Goal: Task Accomplishment & Management: Use online tool/utility

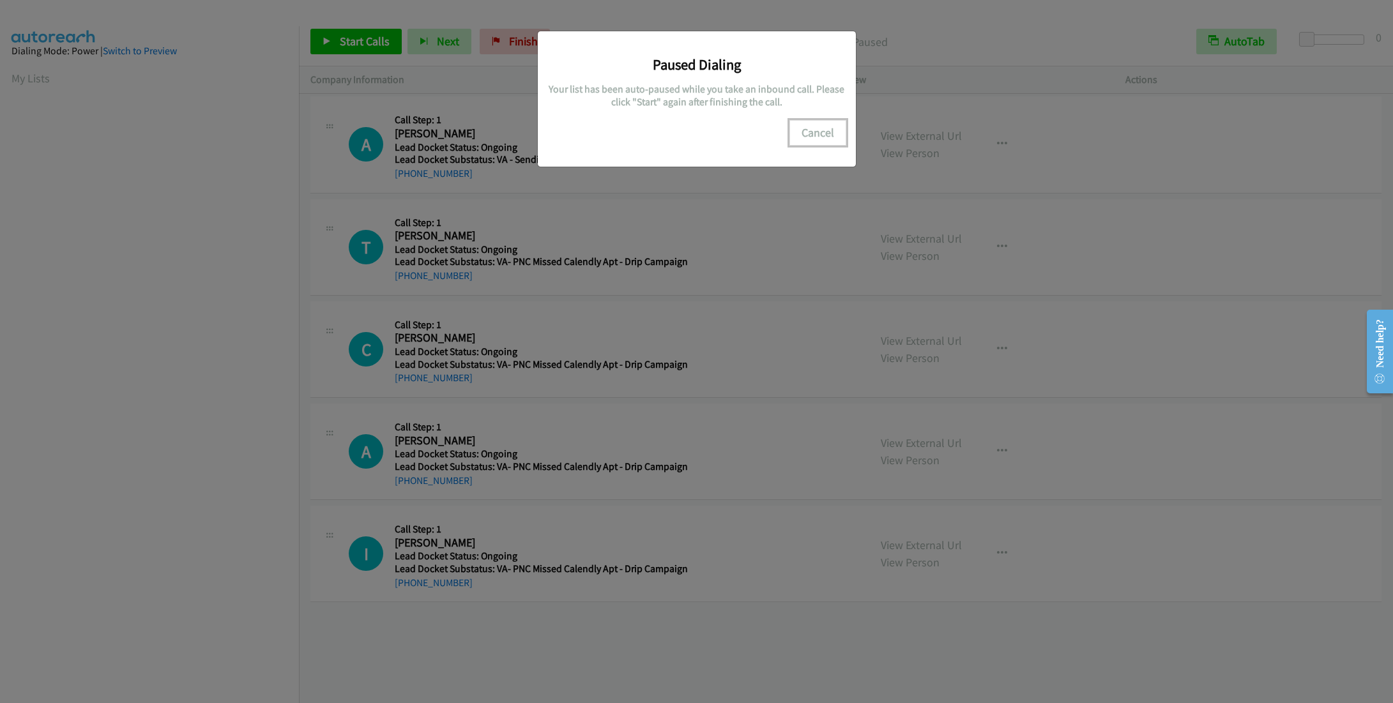
click at [829, 141] on button "Cancel" at bounding box center [818, 133] width 57 height 26
click at [825, 128] on button "Cancel" at bounding box center [818, 133] width 57 height 26
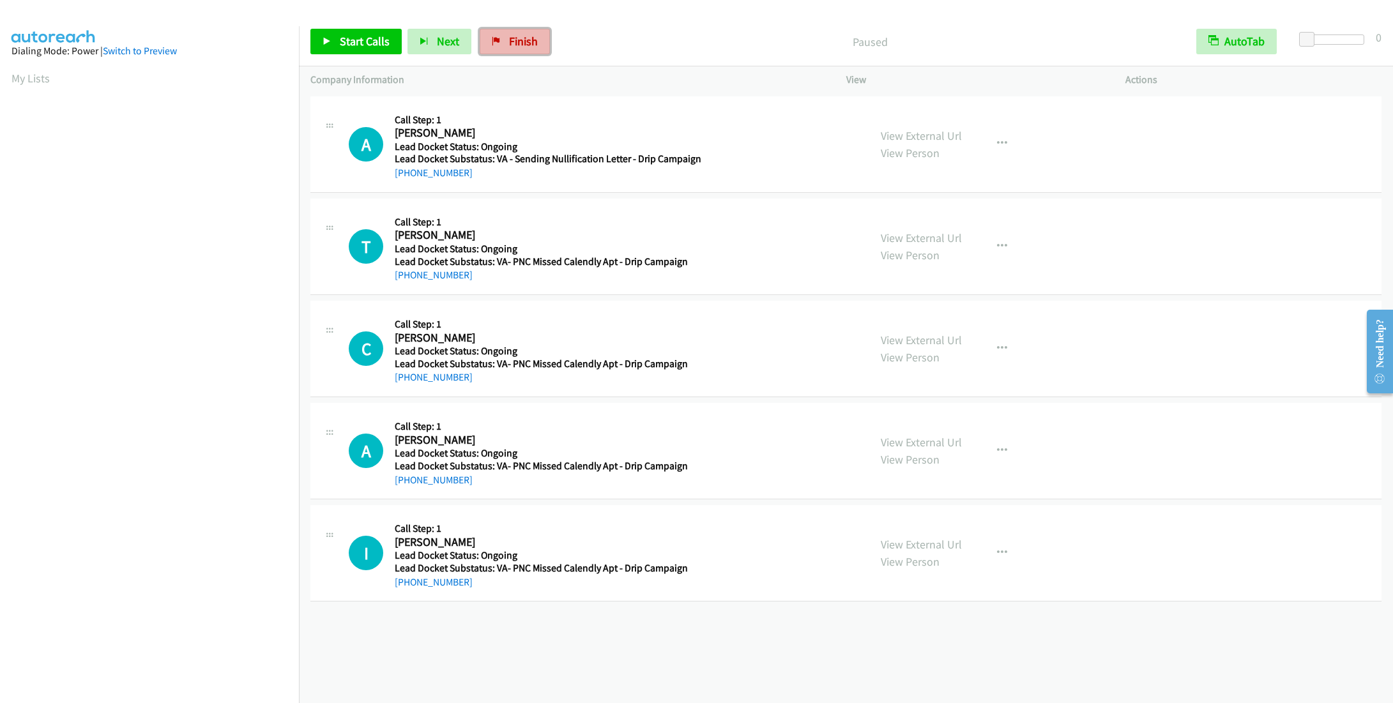
click at [521, 48] on span "Finish" at bounding box center [523, 41] width 29 height 15
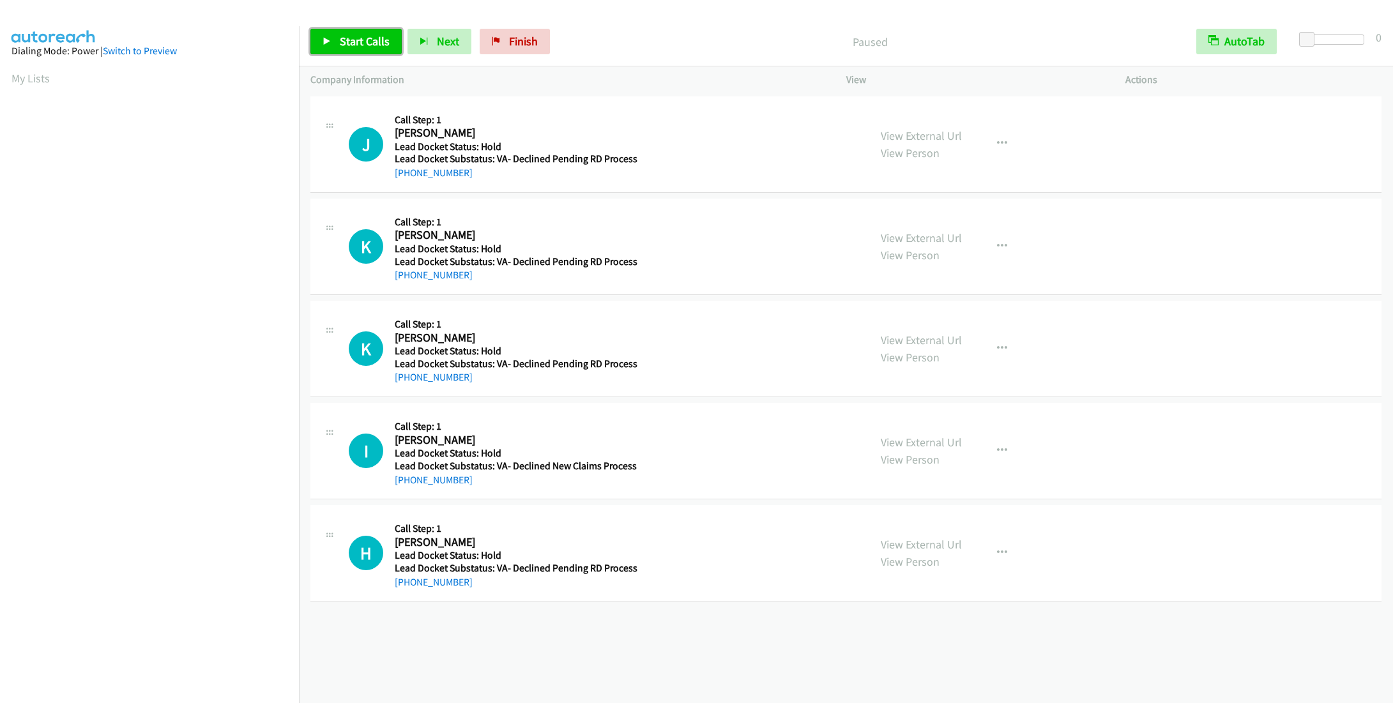
click at [363, 40] on span "Start Calls" at bounding box center [365, 41] width 50 height 15
click at [373, 35] on span "Start Calls" at bounding box center [365, 41] width 50 height 15
click at [349, 49] on link "Start Calls" at bounding box center [355, 42] width 91 height 26
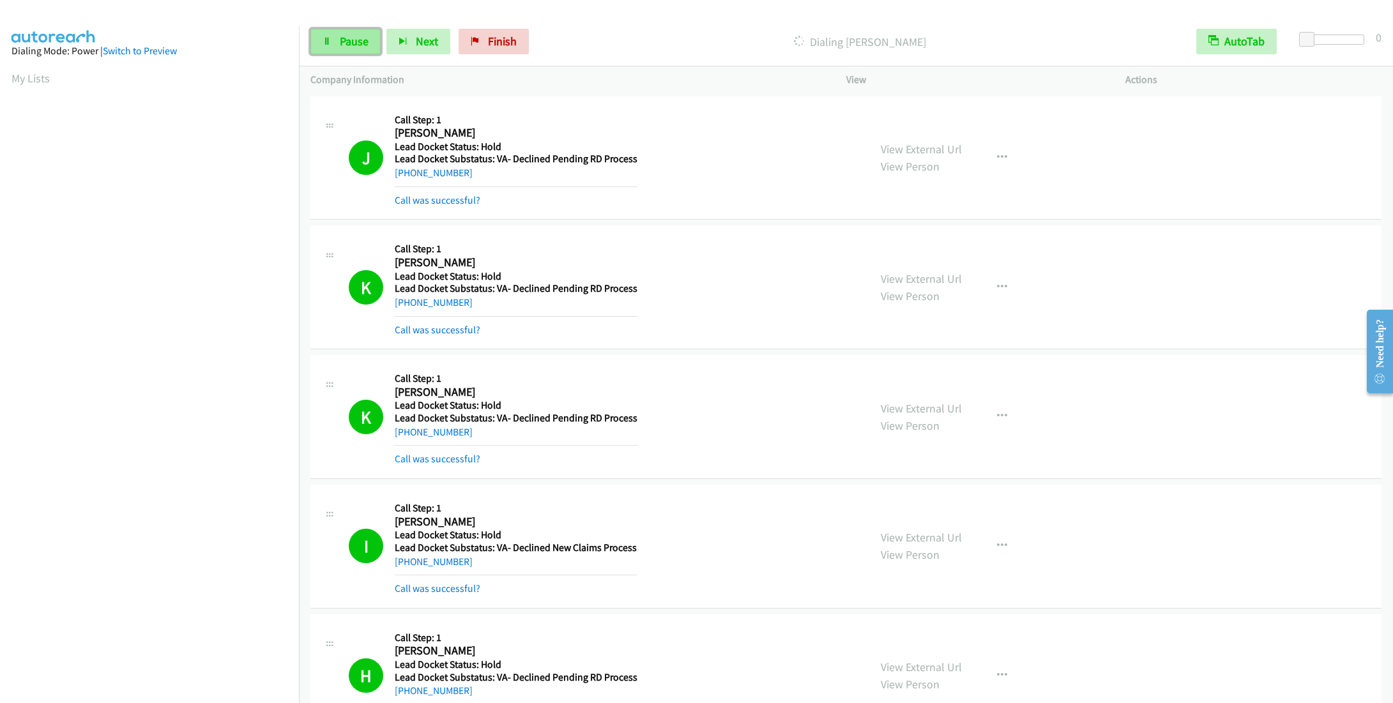
click at [329, 40] on icon at bounding box center [327, 42] width 9 height 9
click at [357, 42] on span "Start Calls" at bounding box center [365, 41] width 50 height 15
click at [350, 45] on span "Pause" at bounding box center [354, 41] width 29 height 15
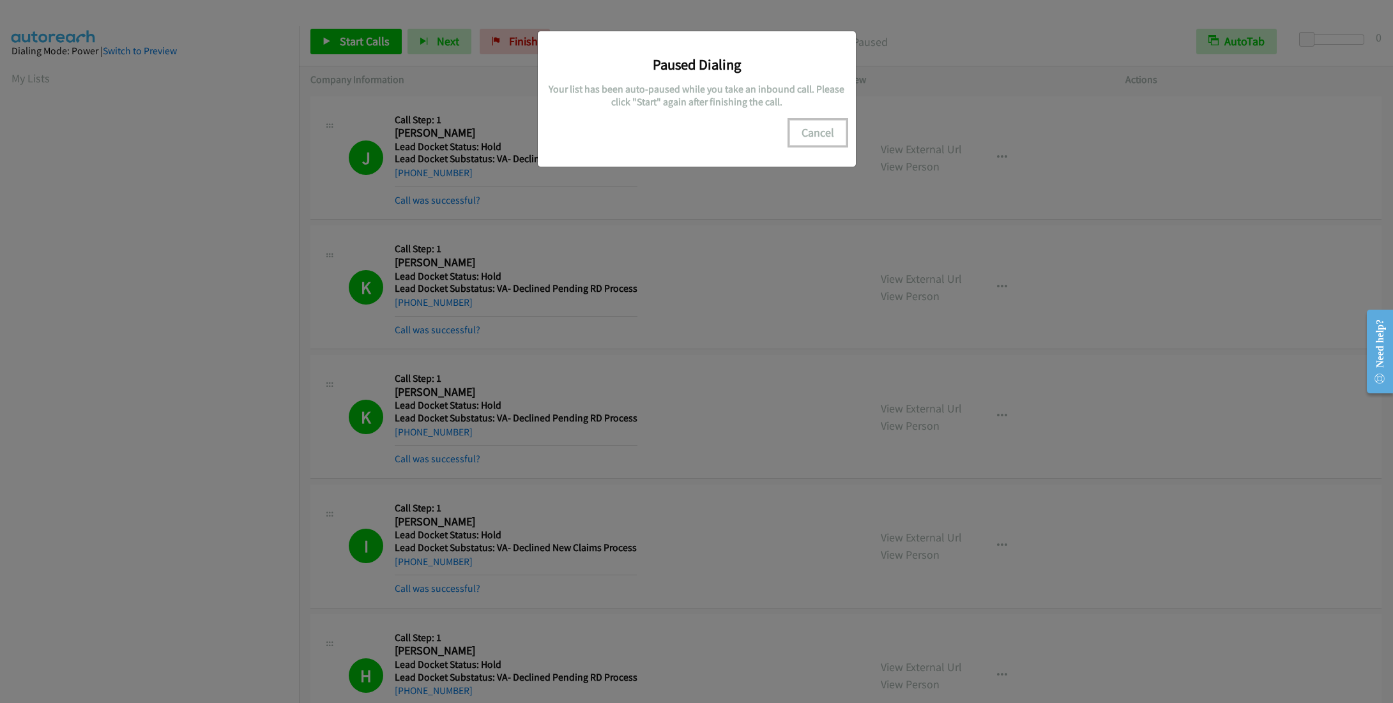
click at [820, 133] on button "Cancel" at bounding box center [818, 133] width 57 height 26
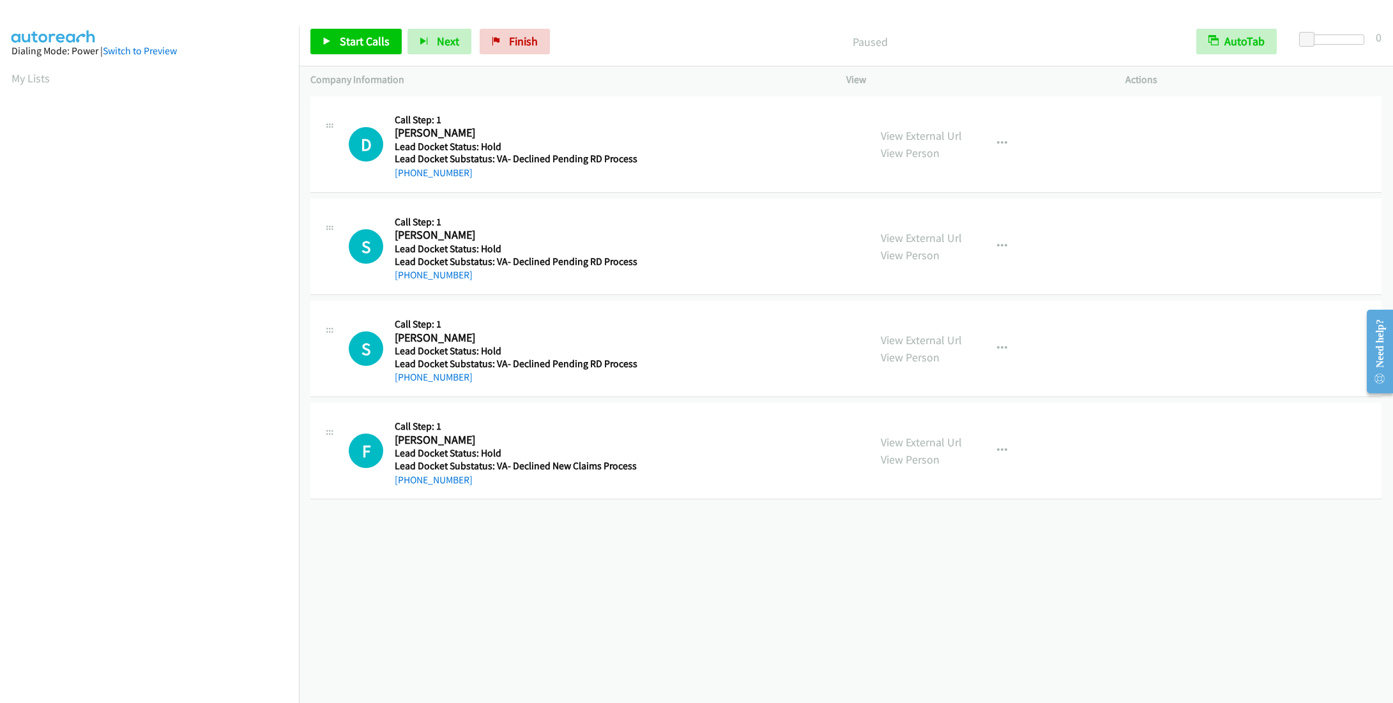
click at [1287, 592] on div "+1 415-964-1034 Call failed - Please reload the list and try again The Callbar …" at bounding box center [846, 398] width 1094 height 610
click at [330, 34] on link "Start Calls" at bounding box center [355, 42] width 91 height 26
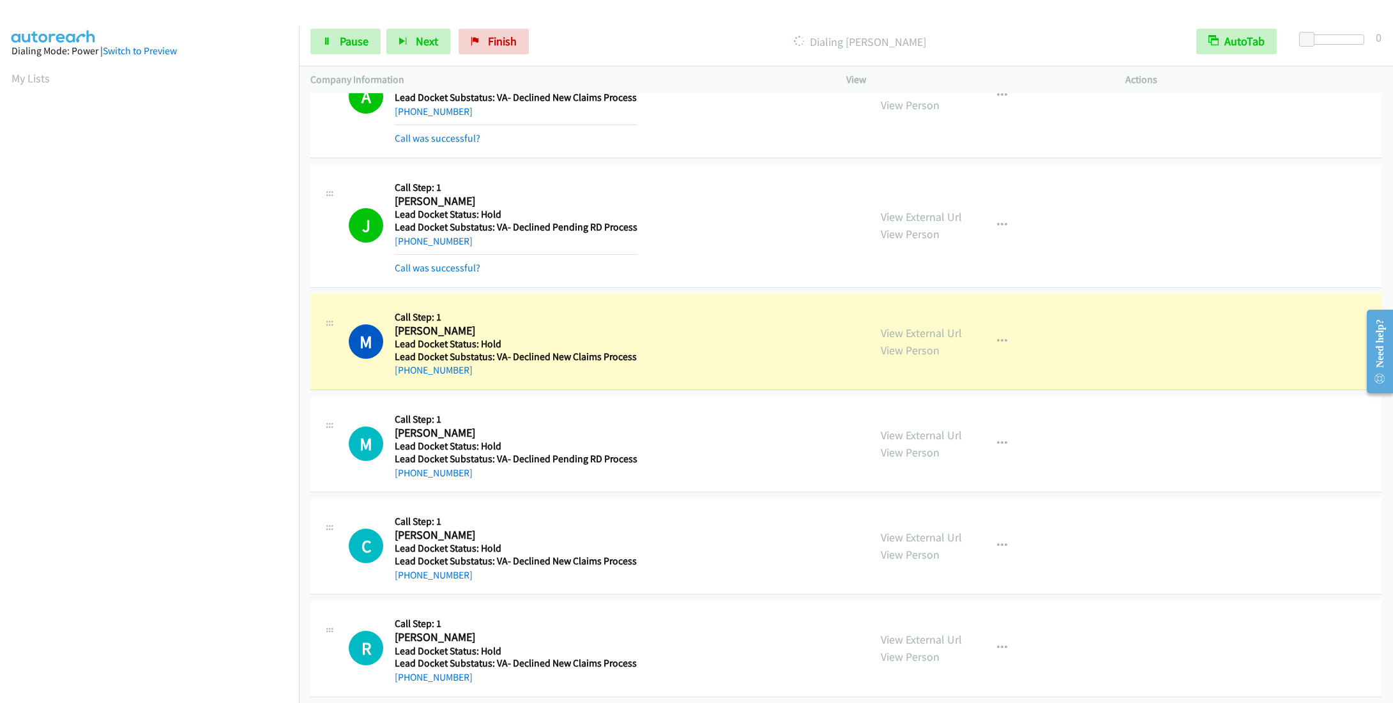
scroll to position [981, 0]
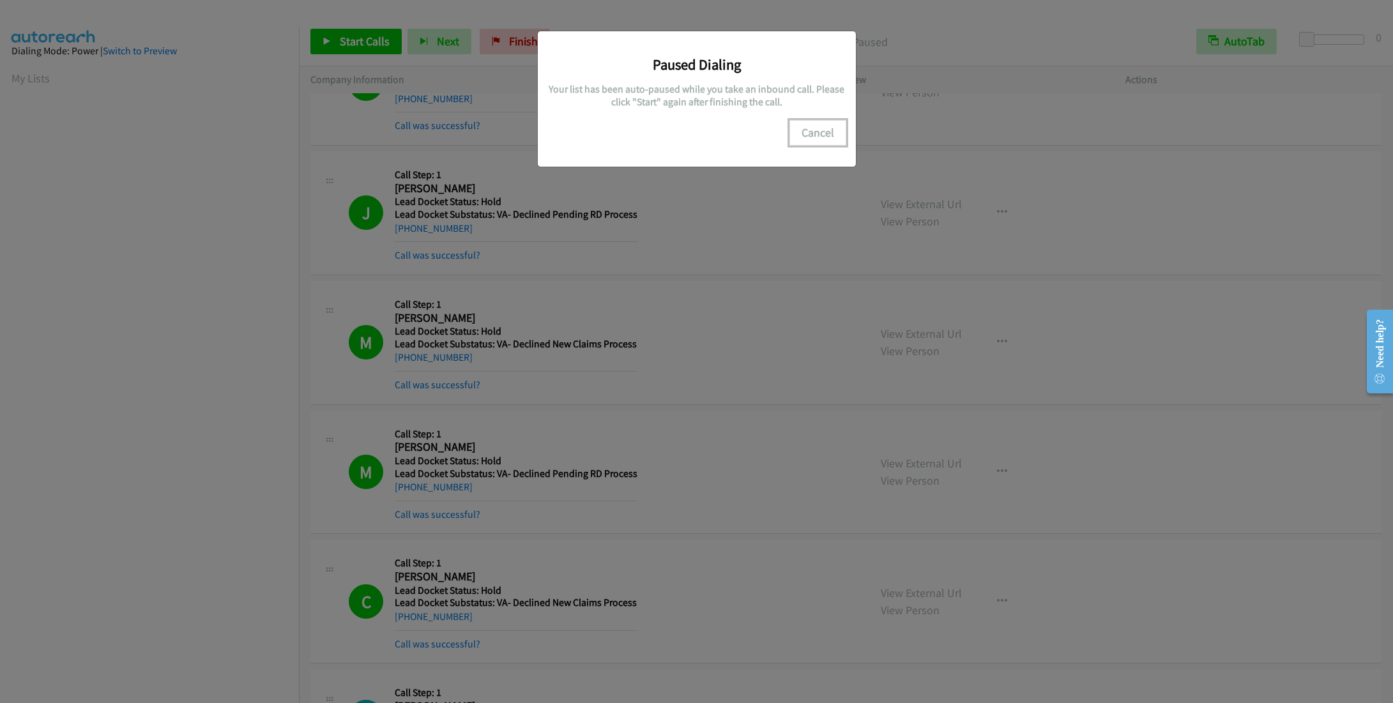
click at [824, 136] on button "Cancel" at bounding box center [818, 133] width 57 height 26
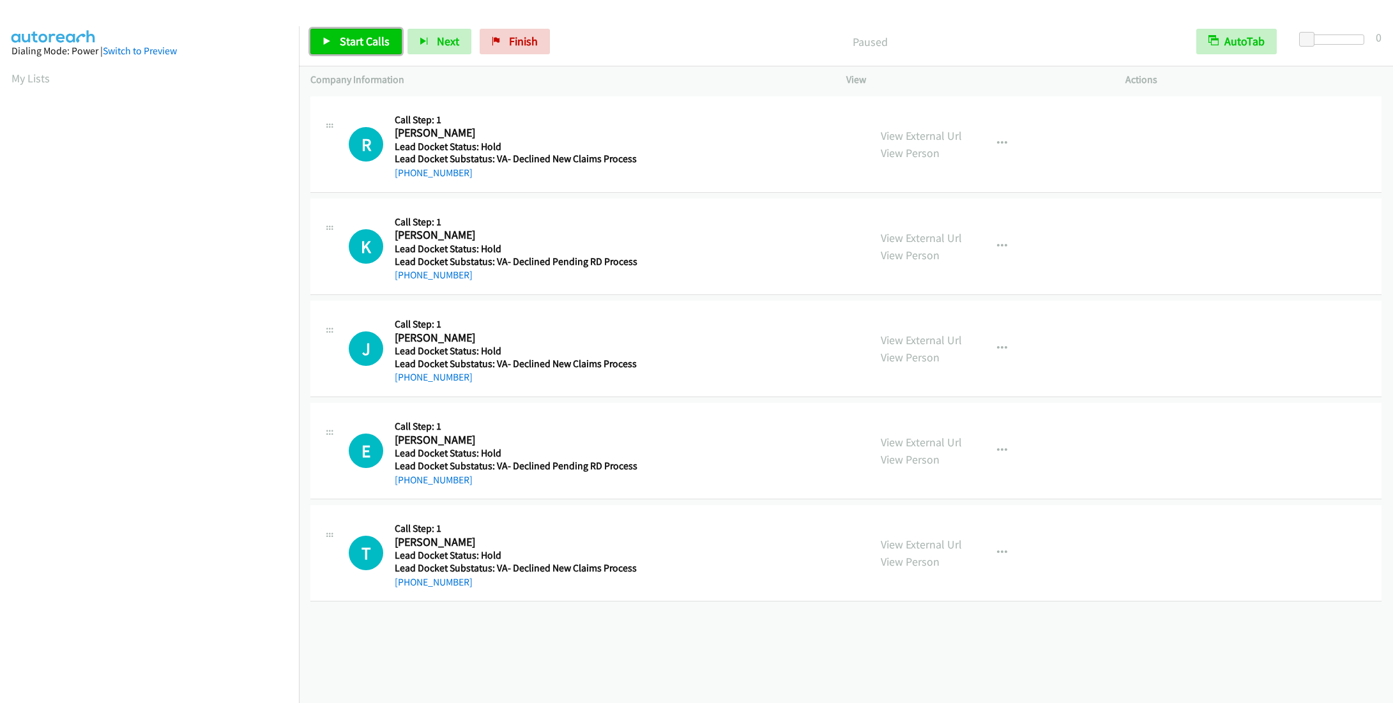
click at [341, 38] on span "Start Calls" at bounding box center [365, 41] width 50 height 15
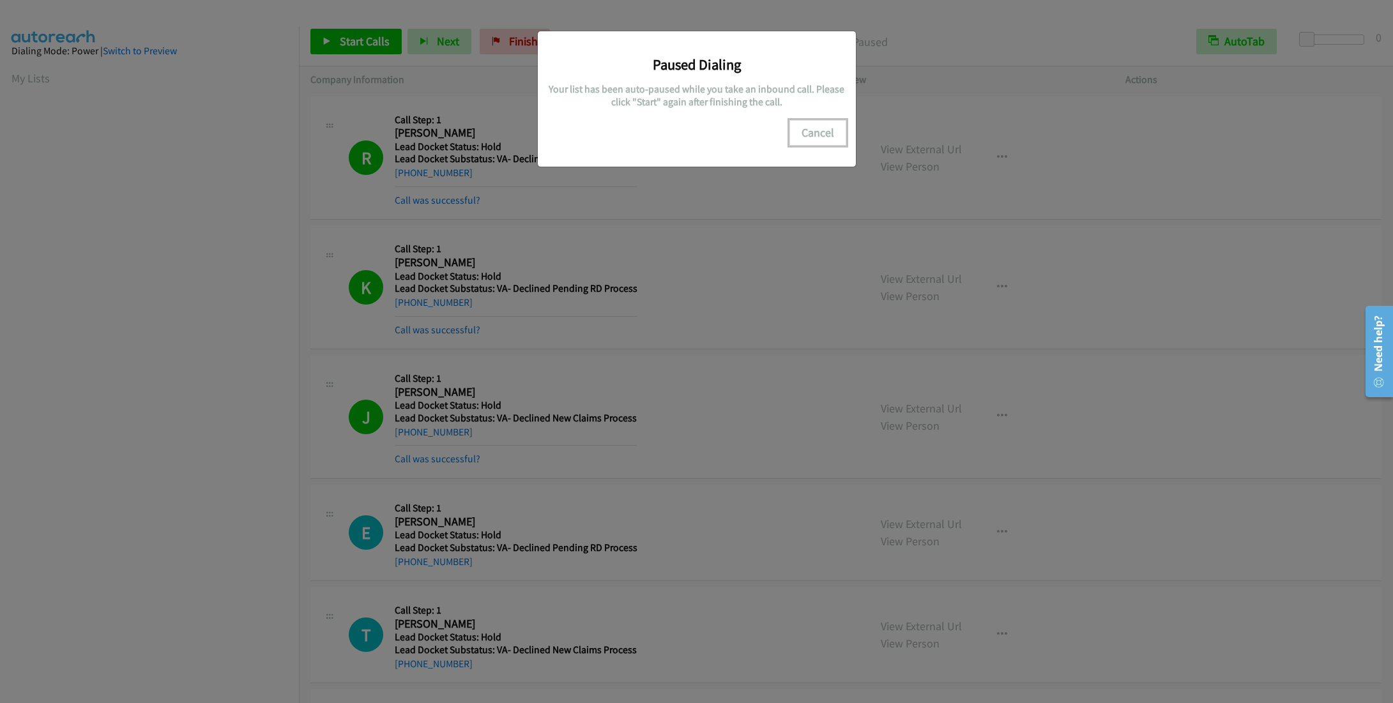
click at [806, 135] on button "Cancel" at bounding box center [818, 133] width 57 height 26
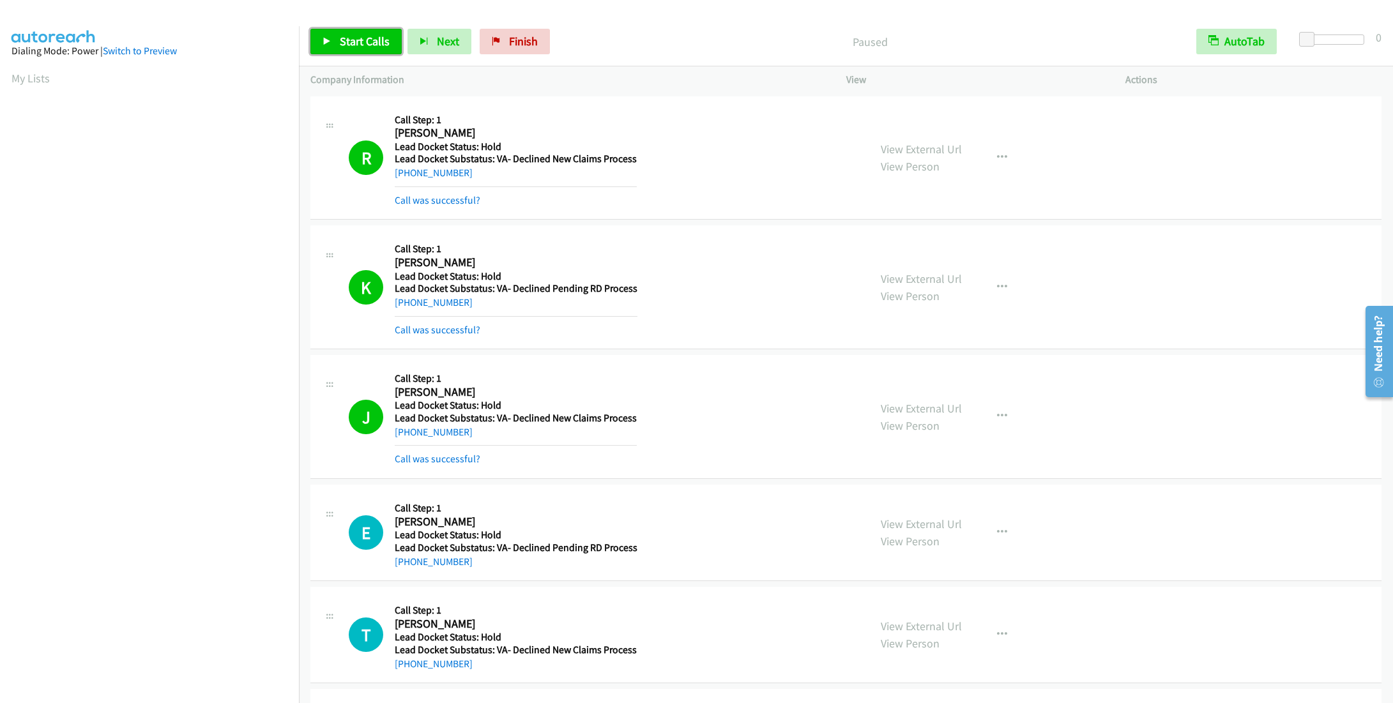
click at [351, 38] on span "Start Calls" at bounding box center [365, 41] width 50 height 15
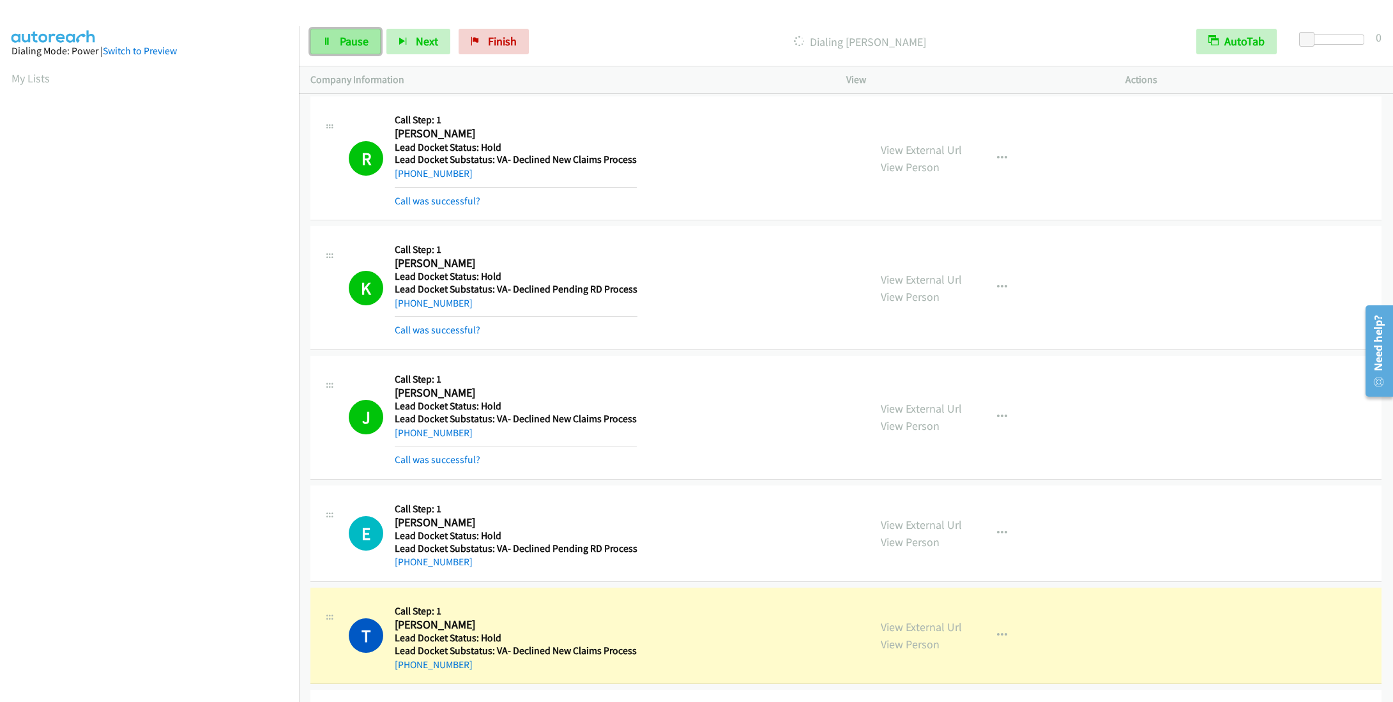
click at [339, 33] on link "Pause" at bounding box center [345, 42] width 70 height 26
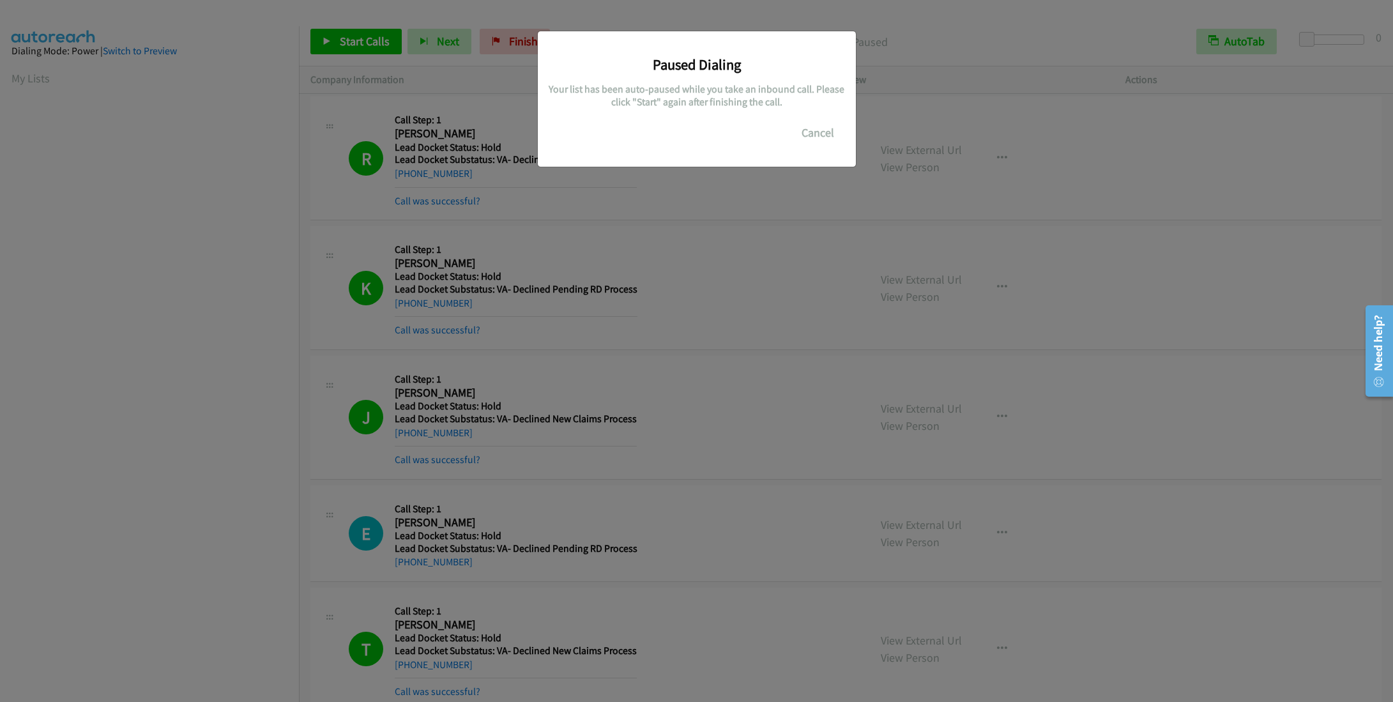
click at [265, 487] on div "Paused Dialing Your list has been auto-paused while you take an inbound call. P…" at bounding box center [696, 356] width 1393 height 691
click at [826, 139] on button "Cancel" at bounding box center [818, 133] width 57 height 26
click at [803, 132] on button "Cancel" at bounding box center [818, 133] width 57 height 26
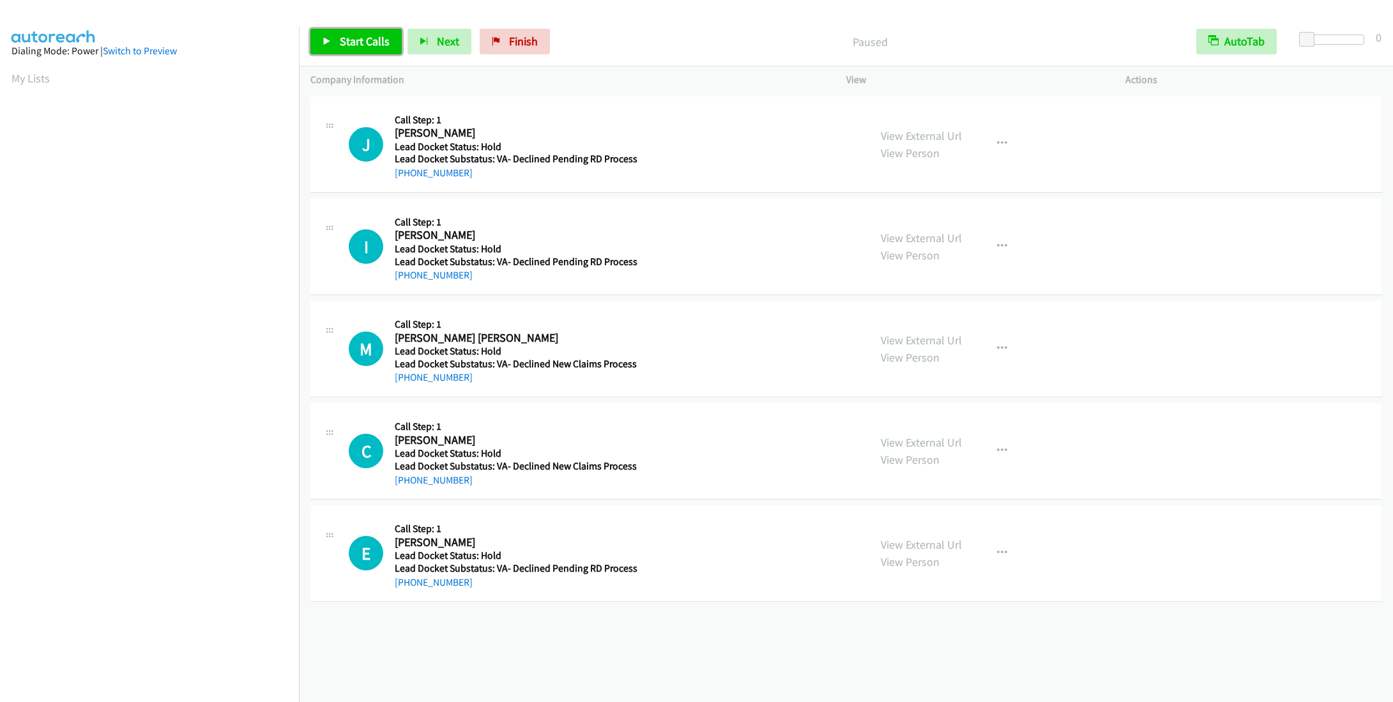
click at [366, 47] on span "Start Calls" at bounding box center [365, 41] width 50 height 15
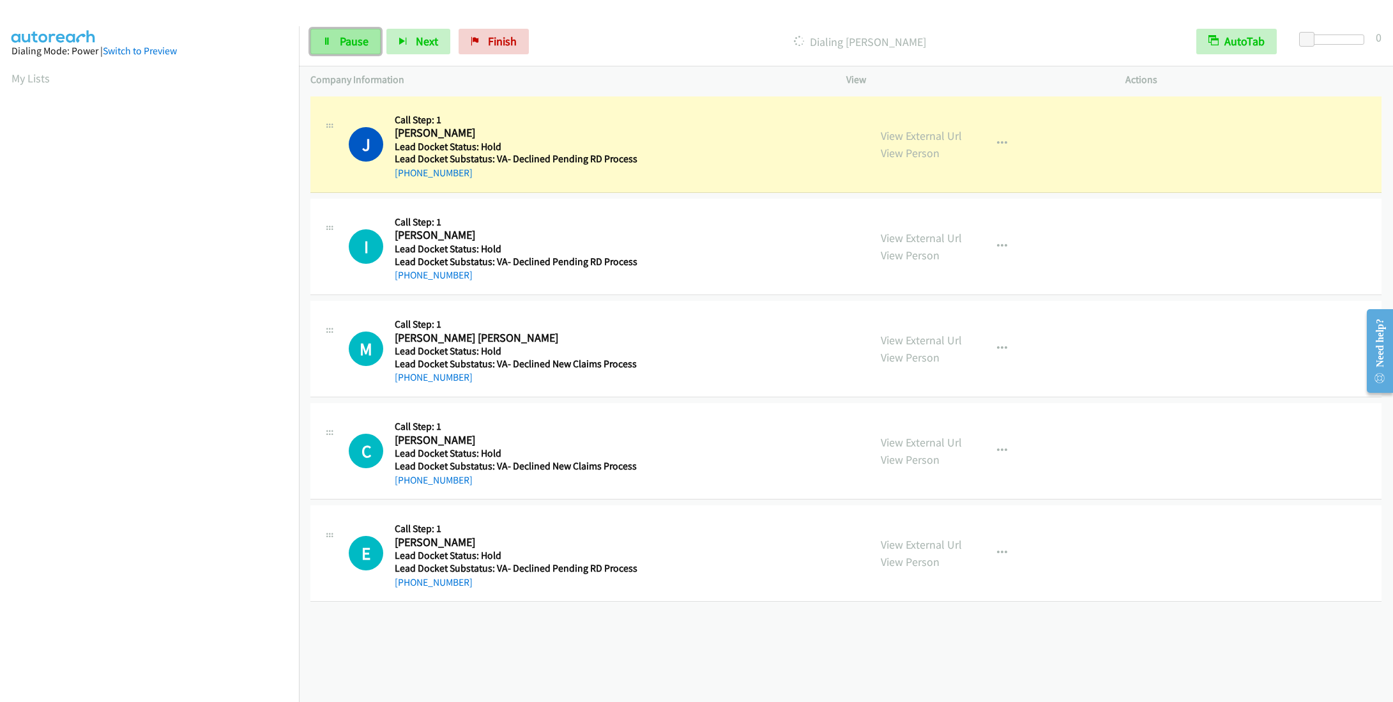
click at [351, 36] on span "Pause" at bounding box center [354, 41] width 29 height 15
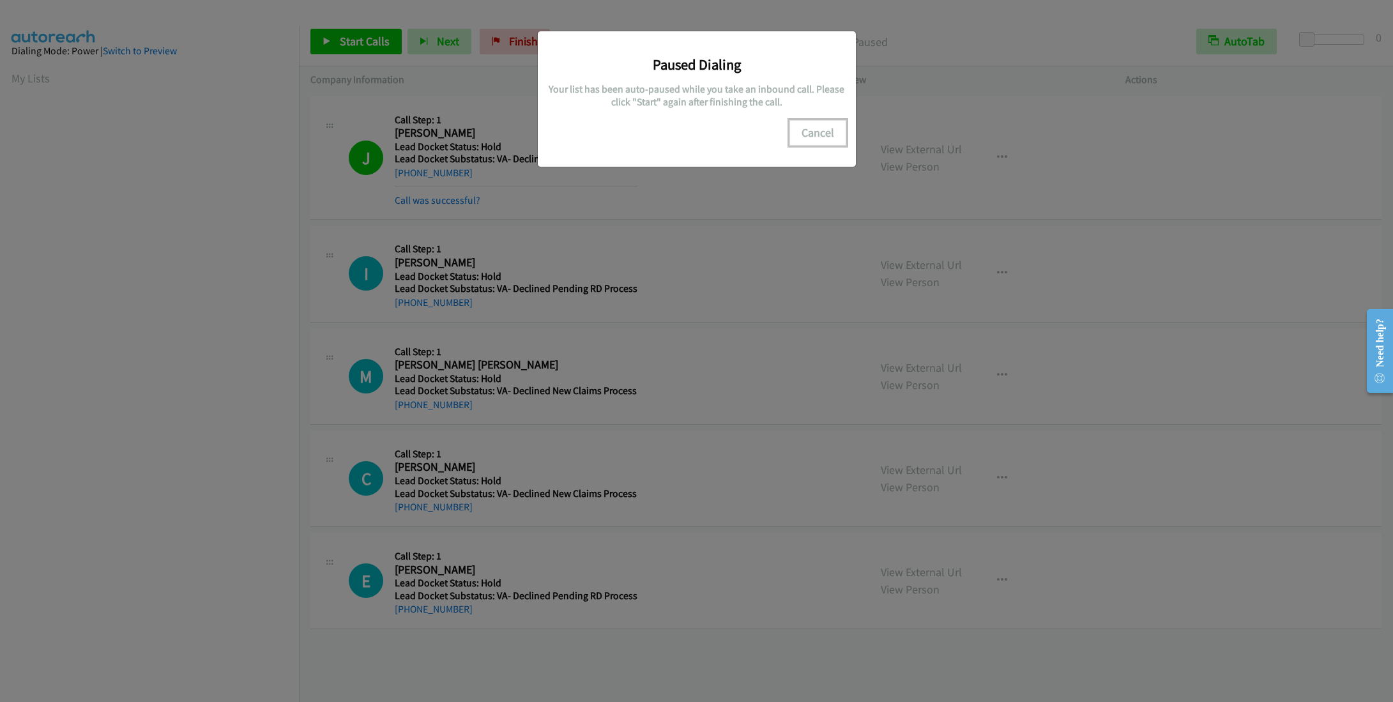
click at [846, 134] on button "Cancel" at bounding box center [818, 133] width 57 height 26
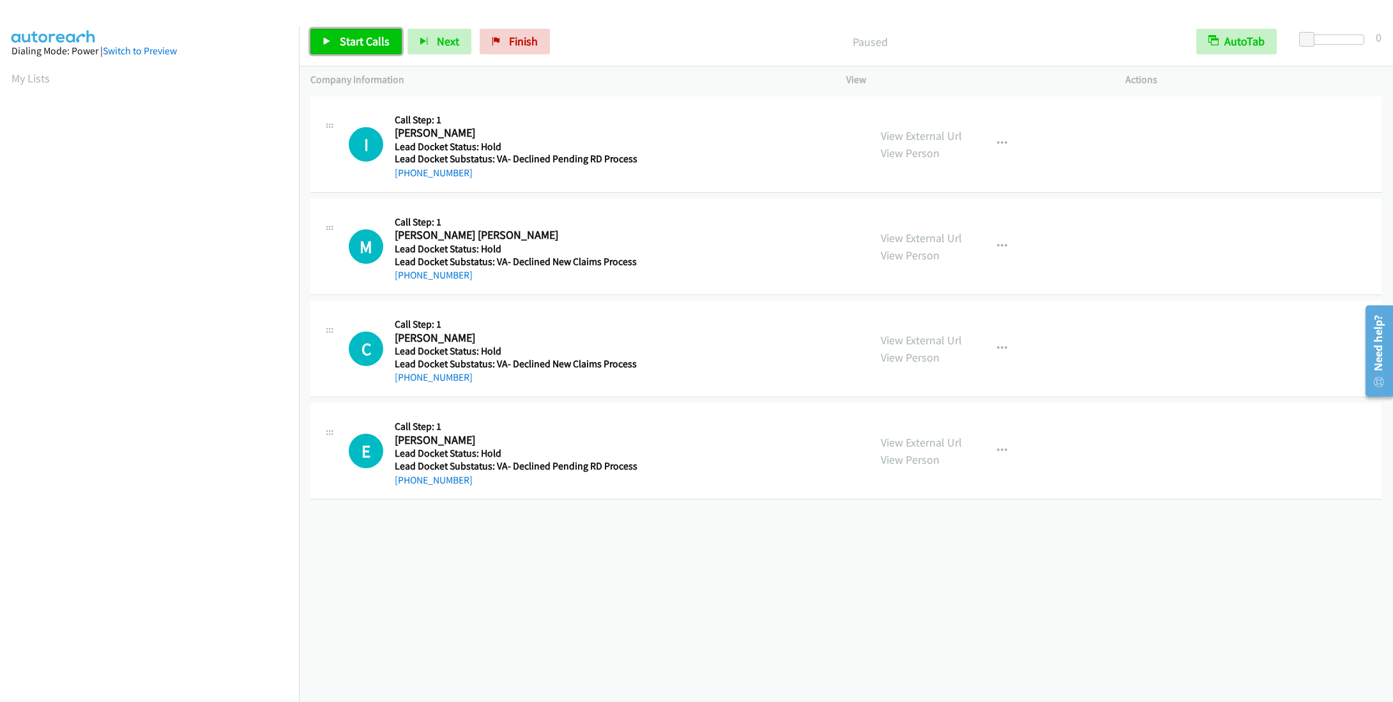
click at [353, 40] on span "Start Calls" at bounding box center [365, 41] width 50 height 15
